Goal: Task Accomplishment & Management: Complete application form

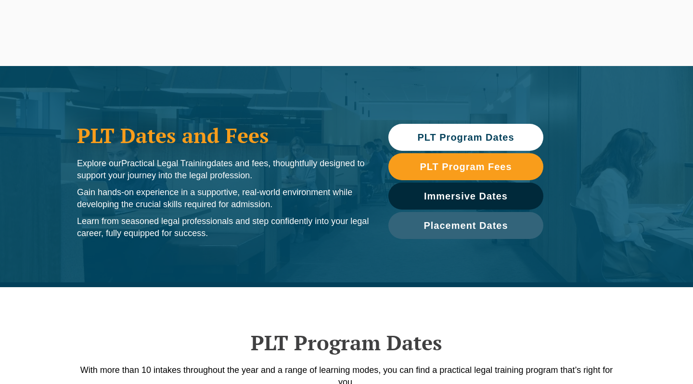
click at [472, 135] on span "PLT Program Dates" at bounding box center [465, 137] width 97 height 10
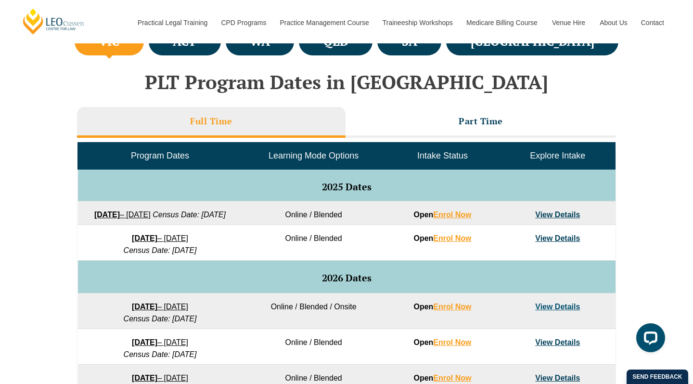
scroll to position [383, 0]
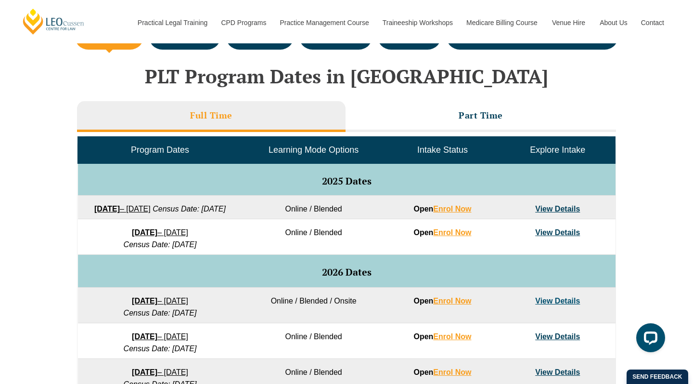
click at [558, 305] on link "View Details" at bounding box center [557, 300] width 45 height 8
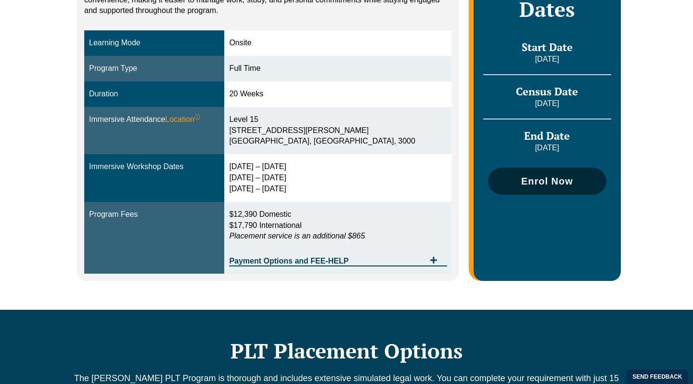
click at [527, 184] on link "Enrol Now" at bounding box center [547, 180] width 118 height 27
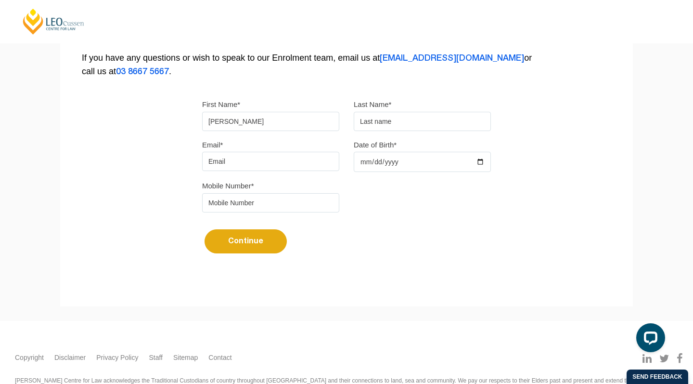
type input "[PERSON_NAME]"
type input "Musaki"
type input "[EMAIL_ADDRESS][DOMAIN_NAME]"
click at [368, 167] on input "Date of Birth*" at bounding box center [422, 162] width 137 height 20
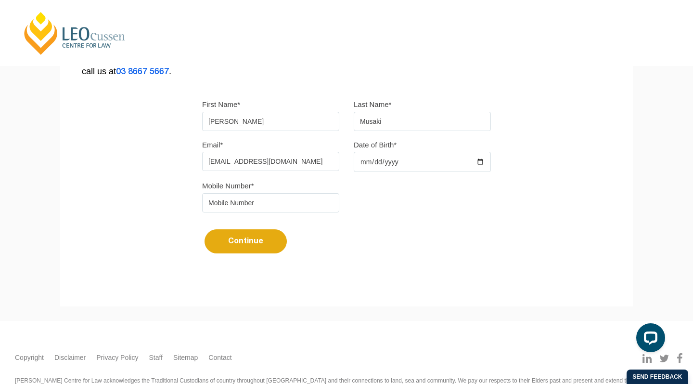
click at [394, 163] on input "[DATE]" at bounding box center [422, 162] width 137 height 20
type input "[DATE]"
click at [393, 260] on form "First Name* [PERSON_NAME] Last Name* [PERSON_NAME] Email* [EMAIL_ADDRESS][DOMAI…" at bounding box center [346, 180] width 289 height 194
type input "0414339293"
click at [251, 244] on button "Continue" at bounding box center [246, 241] width 82 height 24
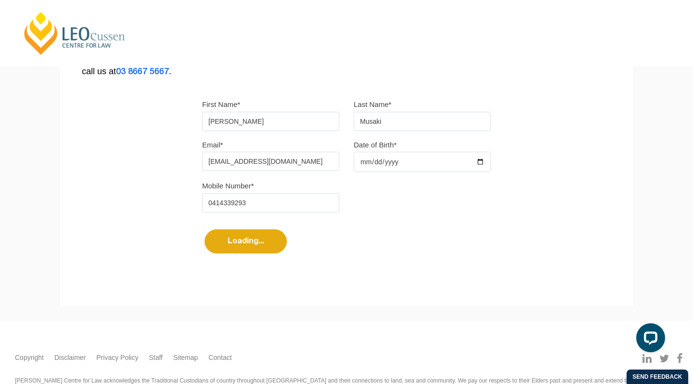
select select
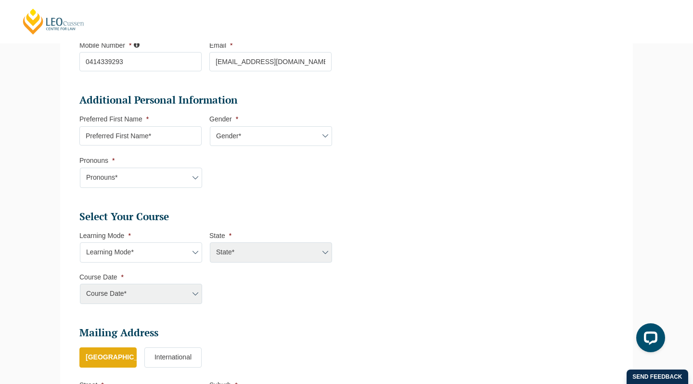
scroll to position [276, 0]
type input "[PERSON_NAME]"
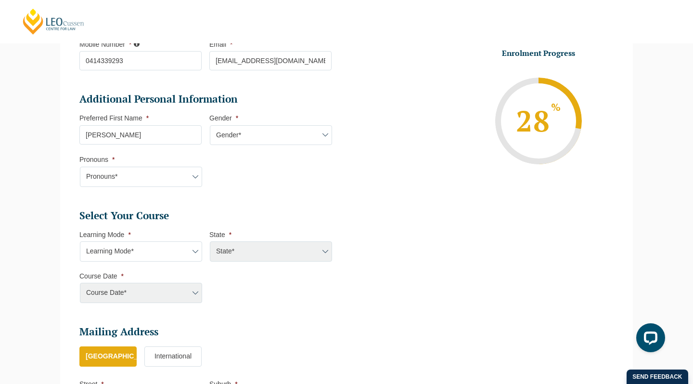
select select "[DEMOGRAPHIC_DATA]"
click at [145, 176] on select "Pronouns* She/Her/Hers He/Him/His They/Them/Theirs Other Prefer not to disclose" at bounding box center [141, 177] width 122 height 20
select select "He/Him/His"
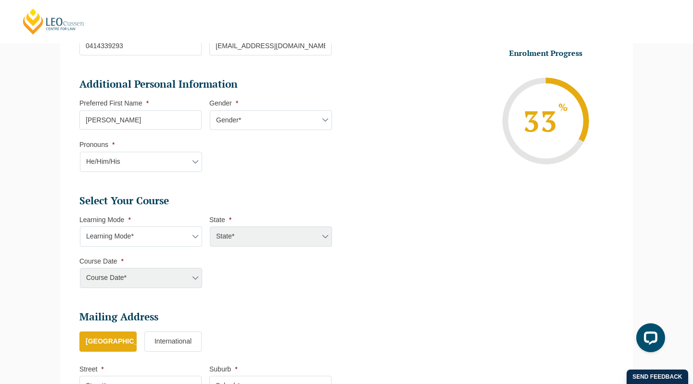
scroll to position [311, 0]
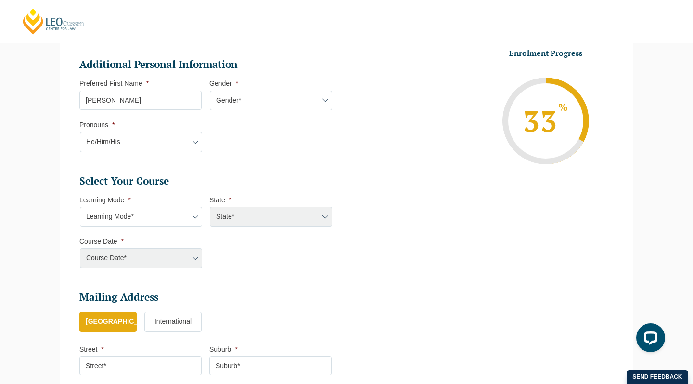
select select "Onsite Full Time Learning"
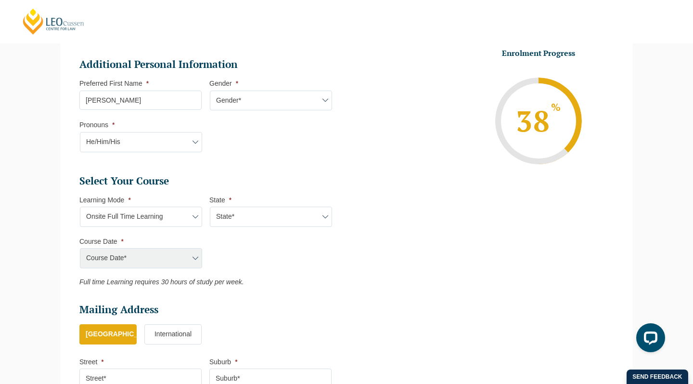
select select "VIC"
select select "[DATE] ([DATE] to [DATE])"
type input "Intake [DATE] FT"
type input "Practical Legal Training ([GEOGRAPHIC_DATA])"
select select "[PERSON_NAME] (JAN) 2026 Full Time Onsite"
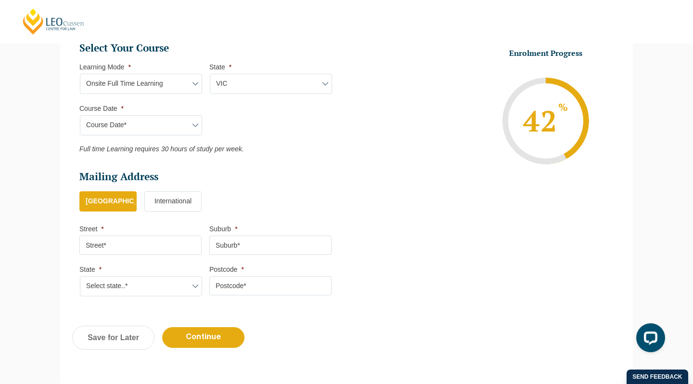
scroll to position [446, 0]
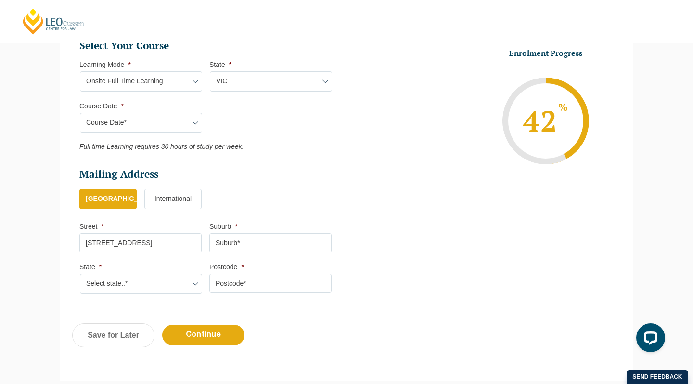
type input "[STREET_ADDRESS]"
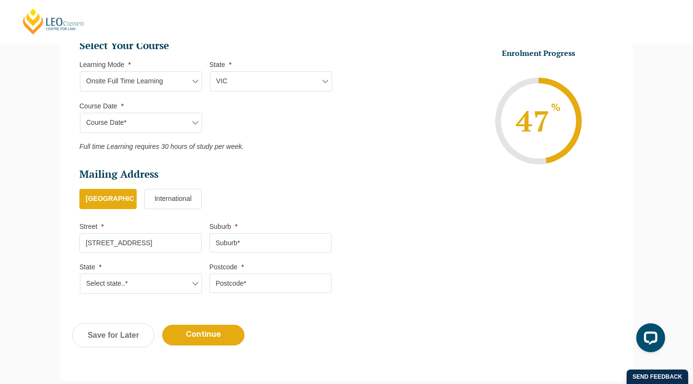
click at [255, 242] on input "Suburb *" at bounding box center [270, 242] width 122 height 19
type input "[MEDICAL_DATA] Gully"
click at [164, 278] on select "Select state..* [GEOGRAPHIC_DATA] [GEOGRAPHIC_DATA] [GEOGRAPHIC_DATA] SA [GEOGR…" at bounding box center [141, 283] width 122 height 20
select select "SA"
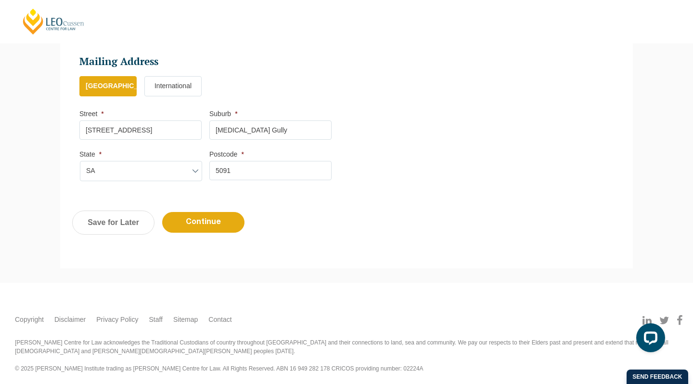
scroll to position [558, 0]
type input "5091"
click at [220, 221] on input "Continue" at bounding box center [203, 223] width 82 height 21
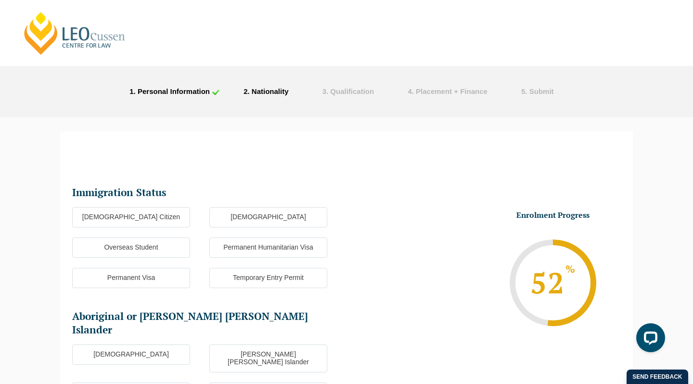
scroll to position [0, 0]
click at [149, 245] on label "Overseas Student" at bounding box center [131, 247] width 118 height 20
click at [0, 0] on input "Overseas Student" at bounding box center [0, 0] width 0 height 0
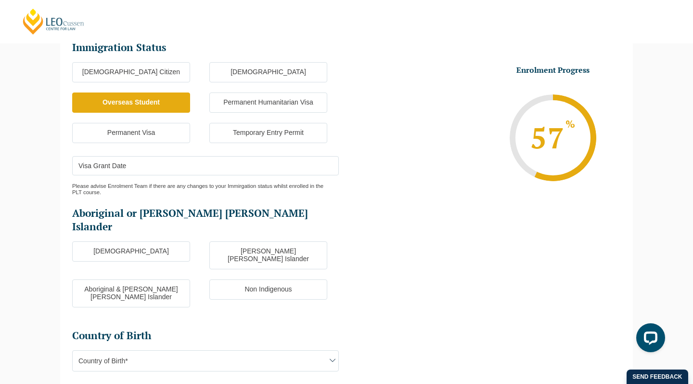
scroll to position [165, 0]
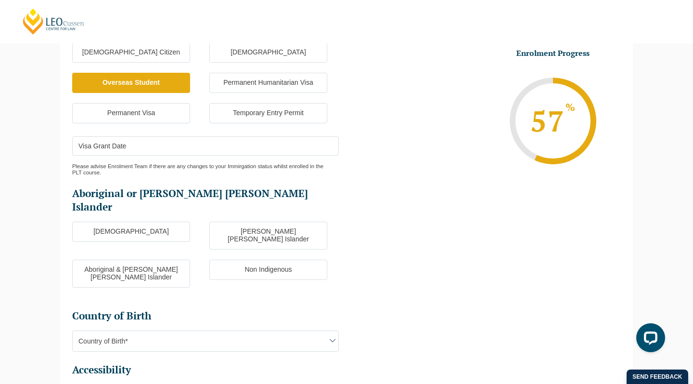
click at [157, 141] on input "Visa Grant Date" at bounding box center [205, 145] width 267 height 19
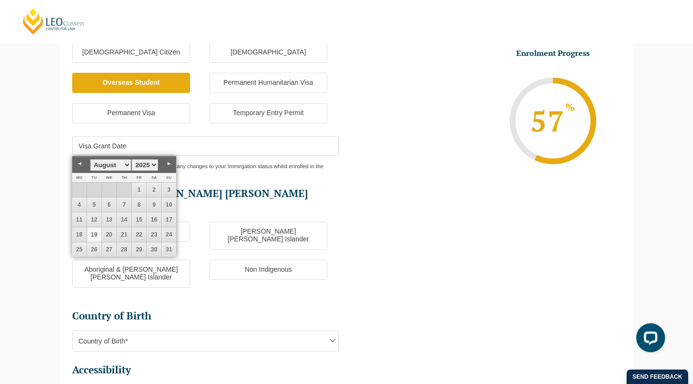
click at [223, 151] on input "Visa Grant Date" at bounding box center [205, 145] width 267 height 19
click at [223, 172] on div "Please advise Enrolment Team if there are any changes to your Immirgation statu…" at bounding box center [205, 165] width 267 height 20
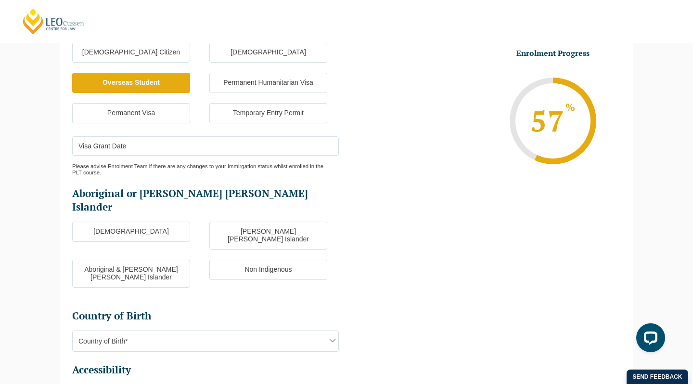
click at [206, 148] on input "Visa Grant Date" at bounding box center [205, 145] width 267 height 19
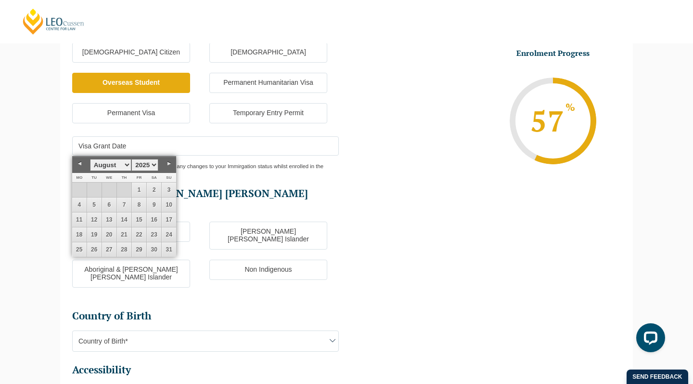
click at [81, 163] on link "Previous" at bounding box center [79, 163] width 14 height 14
click at [81, 246] on link "28" at bounding box center [79, 249] width 14 height 14
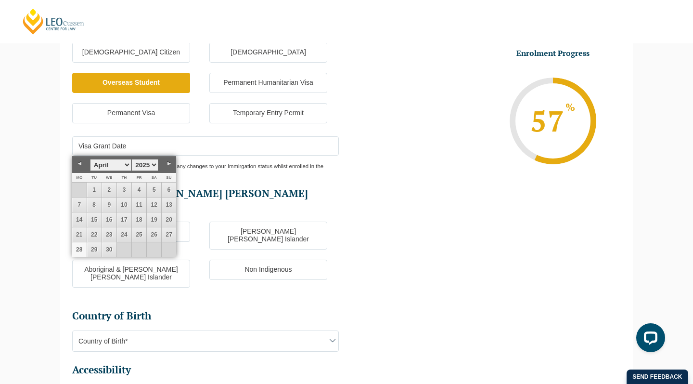
type input "[DATE]"
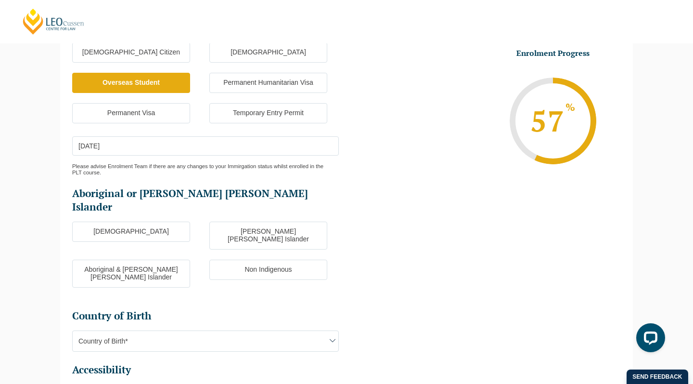
scroll to position [172, 0]
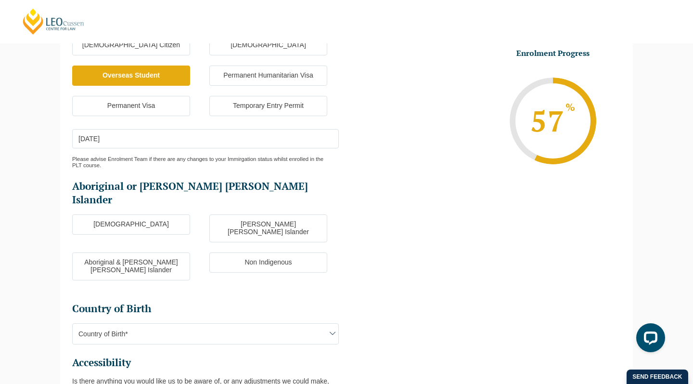
click at [249, 252] on label "Non Indigenous" at bounding box center [268, 262] width 118 height 20
click at [0, 0] on input "Non Indigenous" at bounding box center [0, 0] width 0 height 0
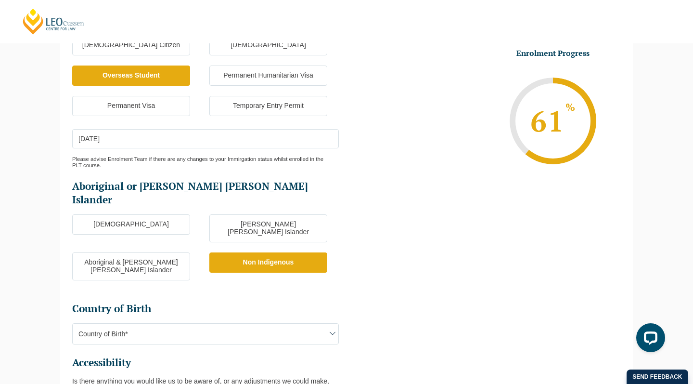
click at [219, 323] on span "Country of Birth*" at bounding box center [206, 333] width 266 height 20
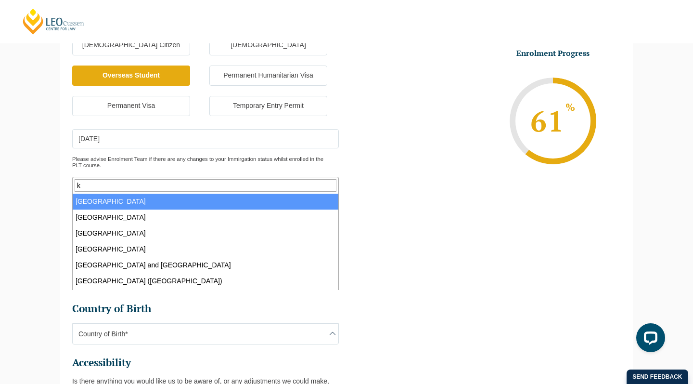
type input "ke"
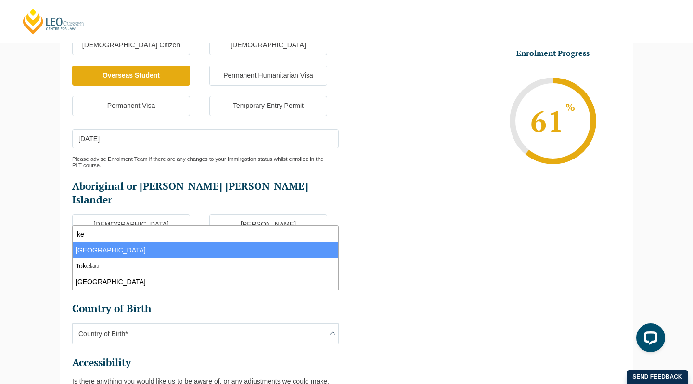
select select "Kenya 9208"
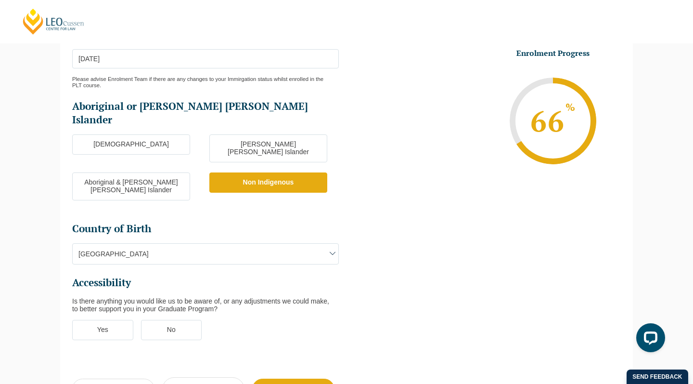
scroll to position [252, 0]
click at [159, 319] on label "No" at bounding box center [171, 329] width 61 height 20
click at [0, 0] on input "No" at bounding box center [0, 0] width 0 height 0
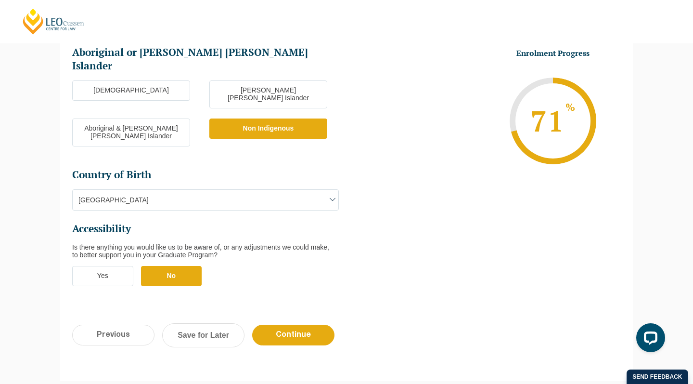
scroll to position [314, 0]
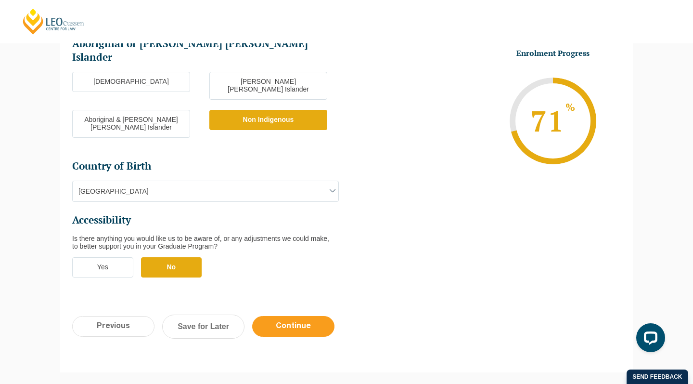
click at [308, 316] on input "Continue" at bounding box center [293, 326] width 82 height 21
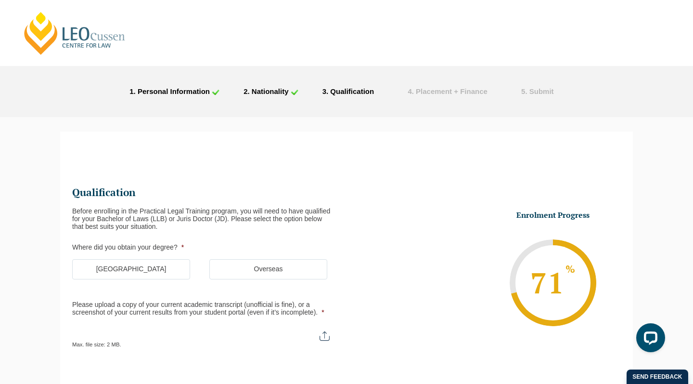
scroll to position [0, 0]
click at [155, 268] on label "[GEOGRAPHIC_DATA]" at bounding box center [131, 269] width 118 height 20
click at [0, 0] on input "[GEOGRAPHIC_DATA]" at bounding box center [0, 0] width 0 height 0
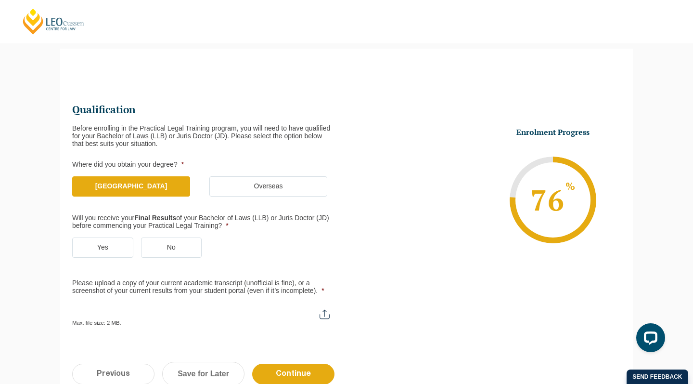
scroll to position [83, 0]
click at [112, 242] on label "Yes" at bounding box center [102, 247] width 61 height 20
click at [0, 0] on input "Yes" at bounding box center [0, 0] width 0 height 0
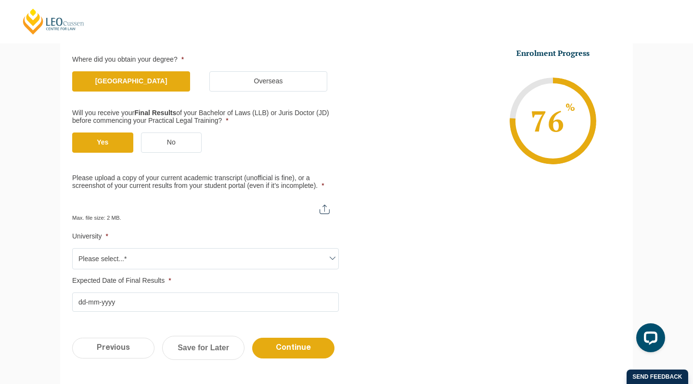
scroll to position [188, 0]
click at [302, 206] on input "Please upload a copy of your current academic transcript (unofficial is fine), …" at bounding box center [205, 205] width 267 height 16
type input "C:\fakepath\Transcript .pdf"
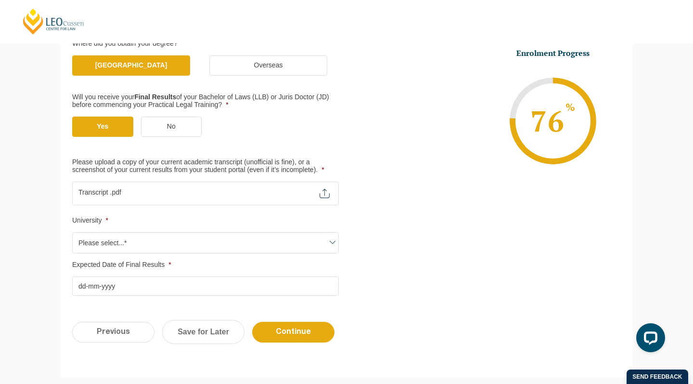
scroll to position [216, 0]
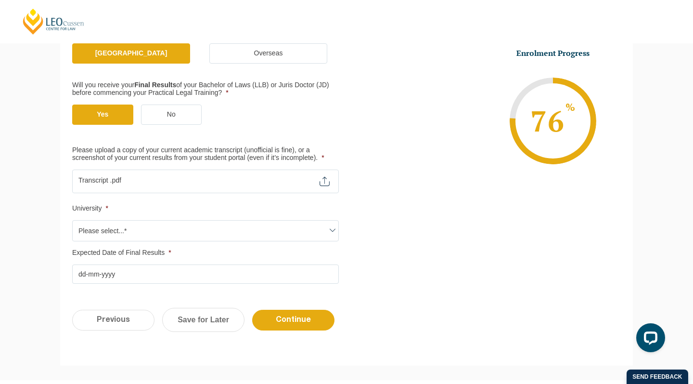
click at [243, 228] on span "Please select...*" at bounding box center [206, 230] width 266 height 20
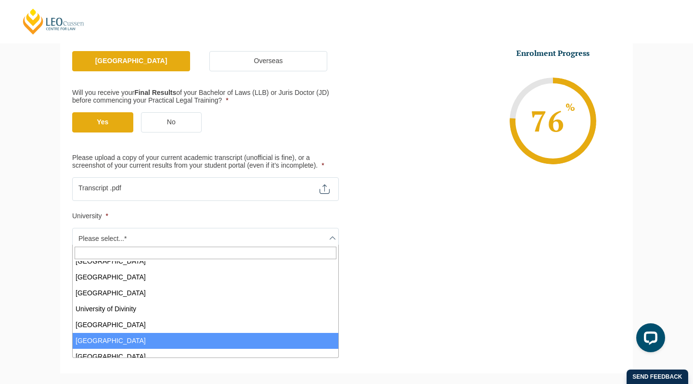
scroll to position [343, 0]
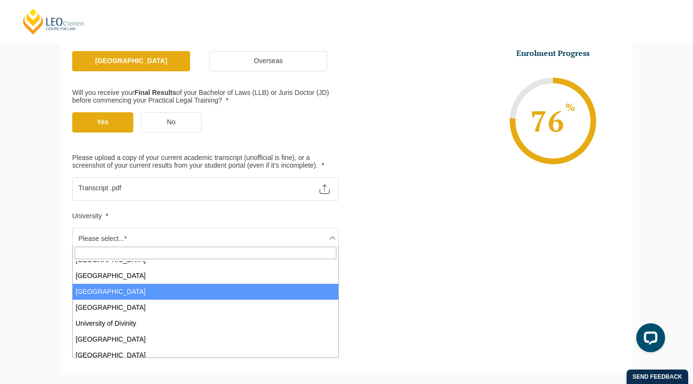
select select "[GEOGRAPHIC_DATA]"
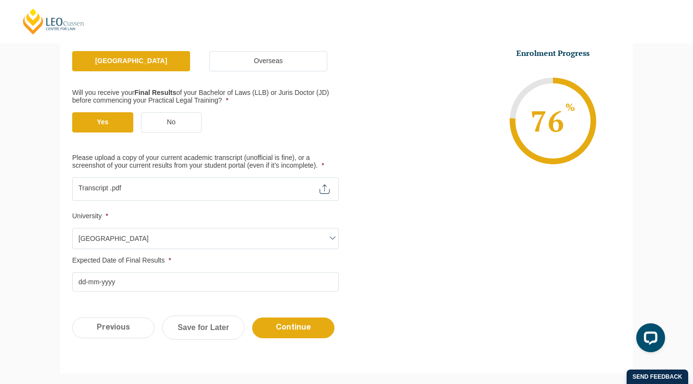
click at [147, 276] on input "Expected Date of Final Results *" at bounding box center [205, 281] width 267 height 19
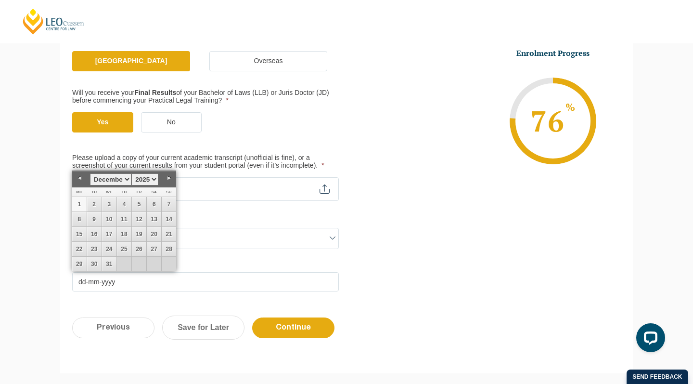
click at [82, 202] on link "1" at bounding box center [79, 204] width 14 height 14
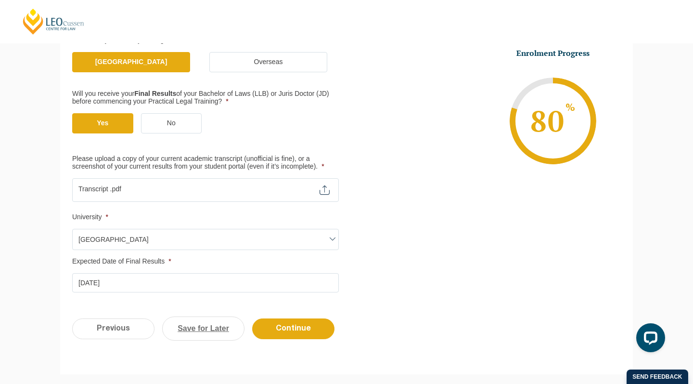
scroll to position [197, 0]
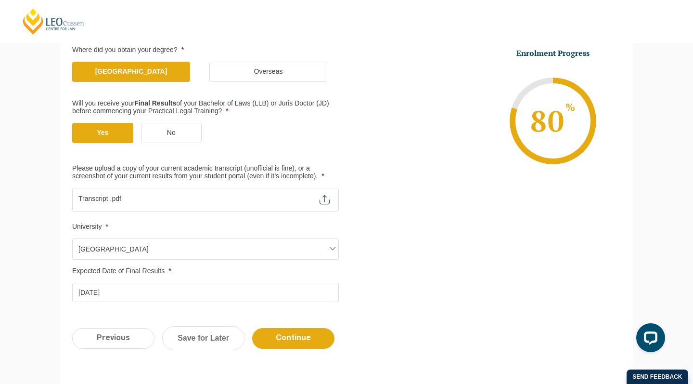
click at [124, 290] on input "[DATE]" at bounding box center [205, 291] width 267 height 19
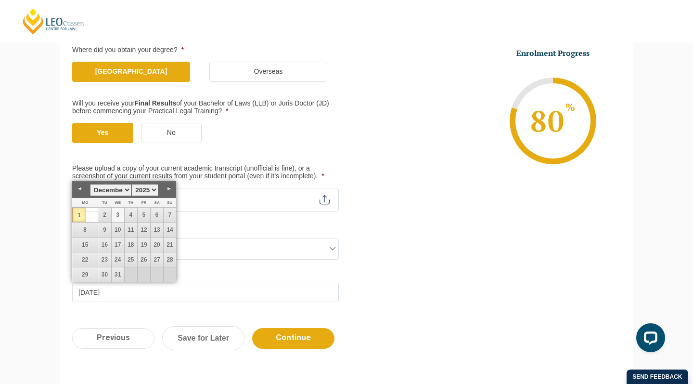
click at [118, 211] on link "3" at bounding box center [118, 214] width 13 height 14
type input "[DATE]"
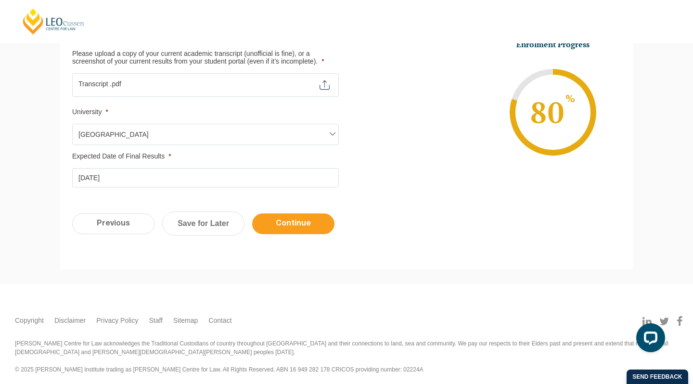
scroll to position [311, 0]
click at [317, 218] on input "Continue" at bounding box center [293, 224] width 82 height 21
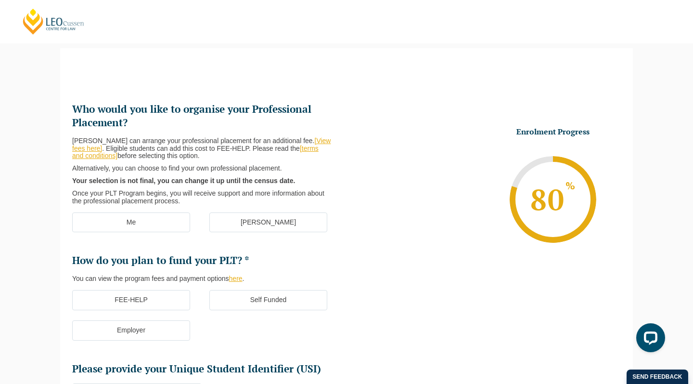
scroll to position [77, 0]
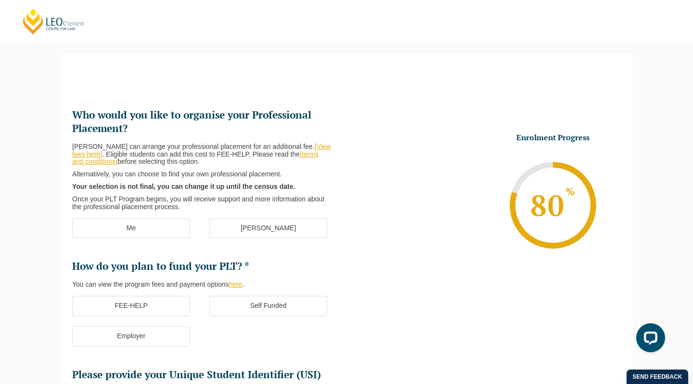
click at [259, 224] on label "[PERSON_NAME]" at bounding box center [268, 228] width 118 height 20
click at [0, 0] on input "[PERSON_NAME]" at bounding box center [0, 0] width 0 height 0
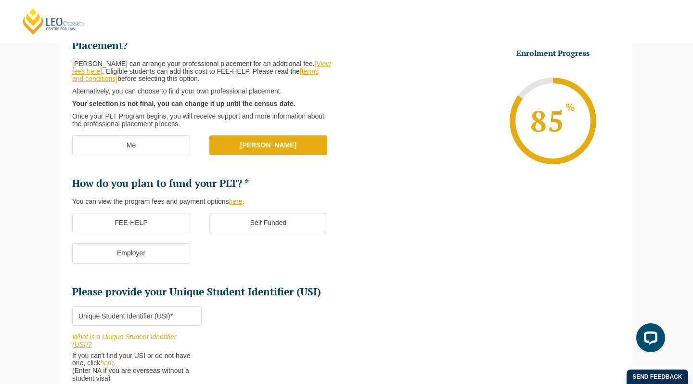
scroll to position [161, 0]
click at [238, 218] on label "Self Funded" at bounding box center [268, 222] width 118 height 20
click at [0, 0] on input "Self Funded" at bounding box center [0, 0] width 0 height 0
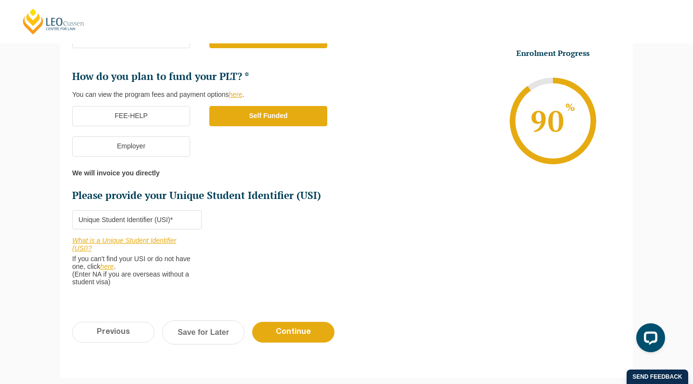
scroll to position [269, 0]
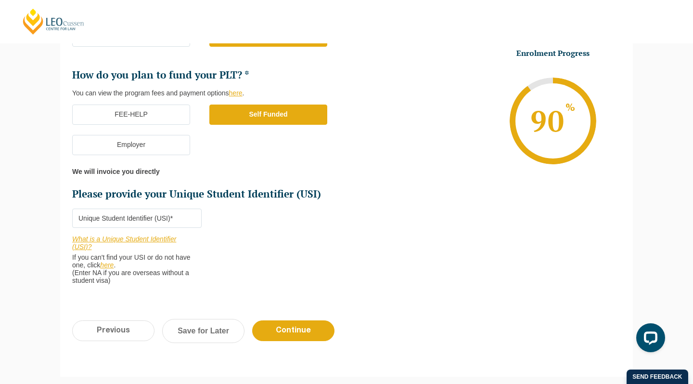
click at [177, 217] on input "Please provide your Unique Student Identifier (USI) *" at bounding box center [136, 217] width 129 height 19
type input "EABNHANNLL"
click at [286, 324] on input "Continue" at bounding box center [293, 330] width 82 height 21
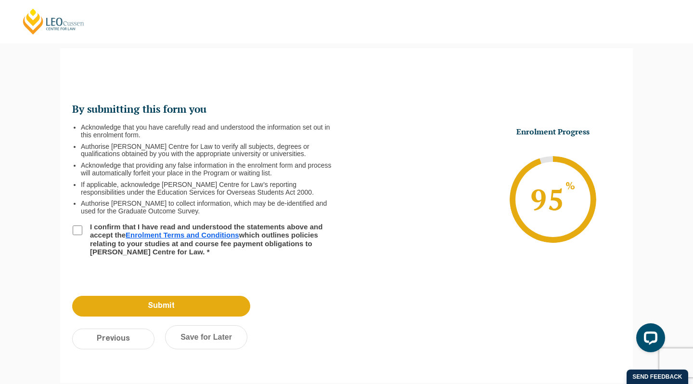
scroll to position [0, 0]
click at [76, 230] on input "I confirm that I have read and understood the statements above and accept the E…" at bounding box center [78, 230] width 10 height 10
checkbox input "true"
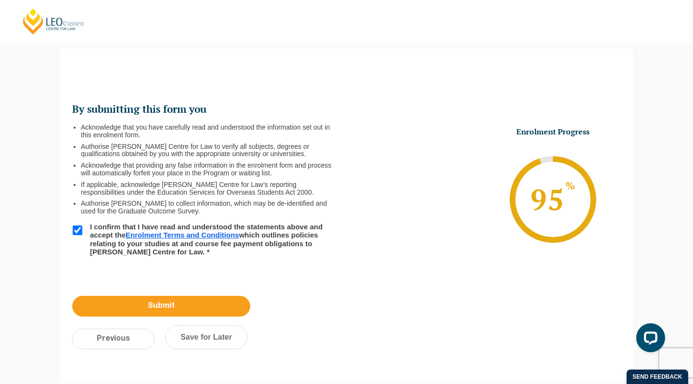
click at [148, 305] on input "Submit" at bounding box center [161, 305] width 178 height 21
